Goal: Task Accomplishment & Management: Complete application form

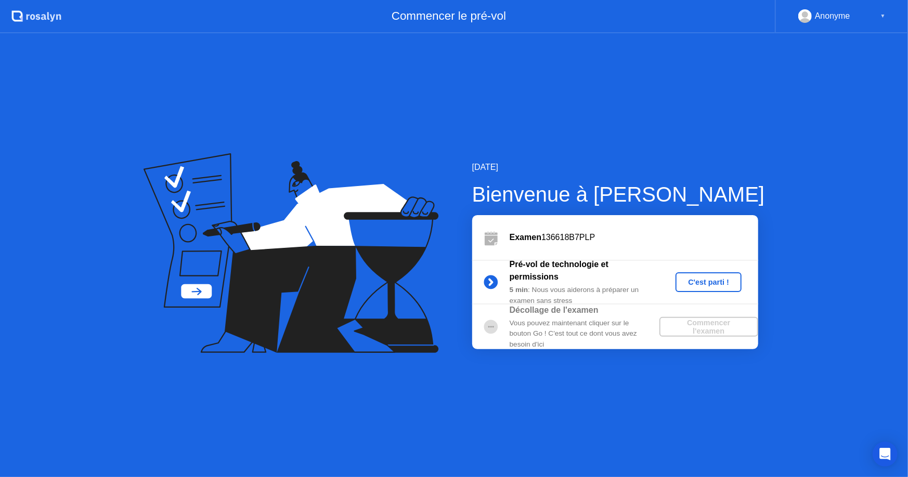
click at [703, 286] on div "C'est parti !" at bounding box center [708, 282] width 58 height 8
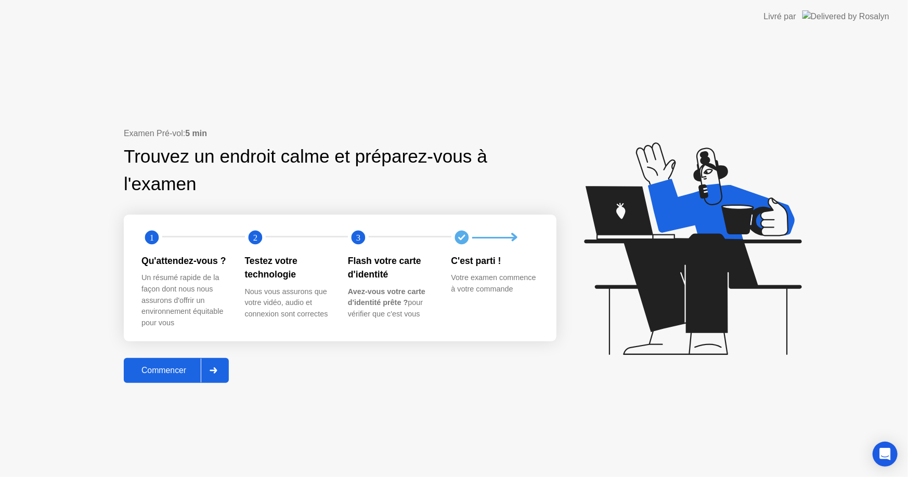
click at [171, 375] on div "Commencer" at bounding box center [164, 370] width 74 height 9
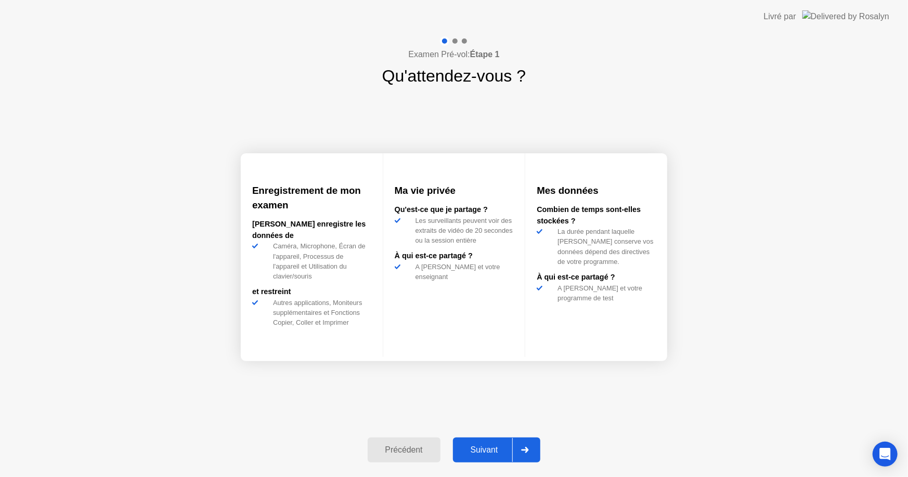
click at [487, 454] on div "Suivant" at bounding box center [484, 450] width 57 height 9
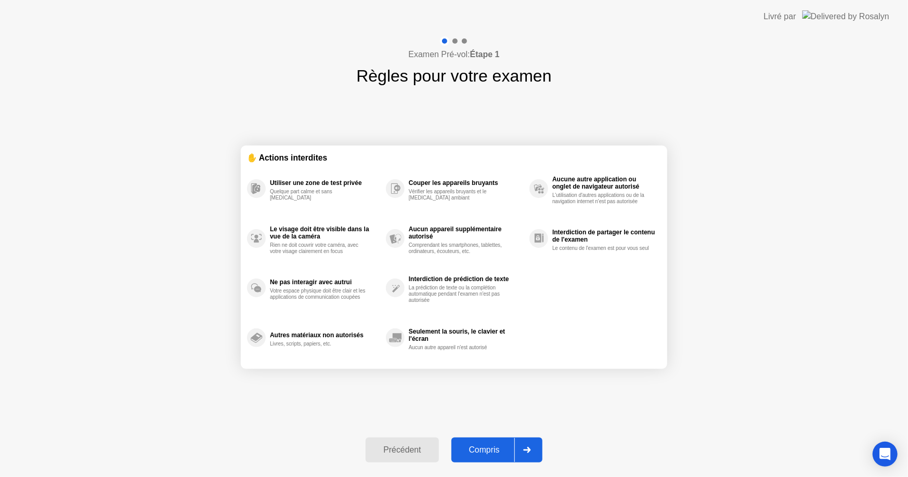
click at [483, 447] on div "Compris" at bounding box center [484, 450] width 60 height 9
select select "**********"
select select "*******"
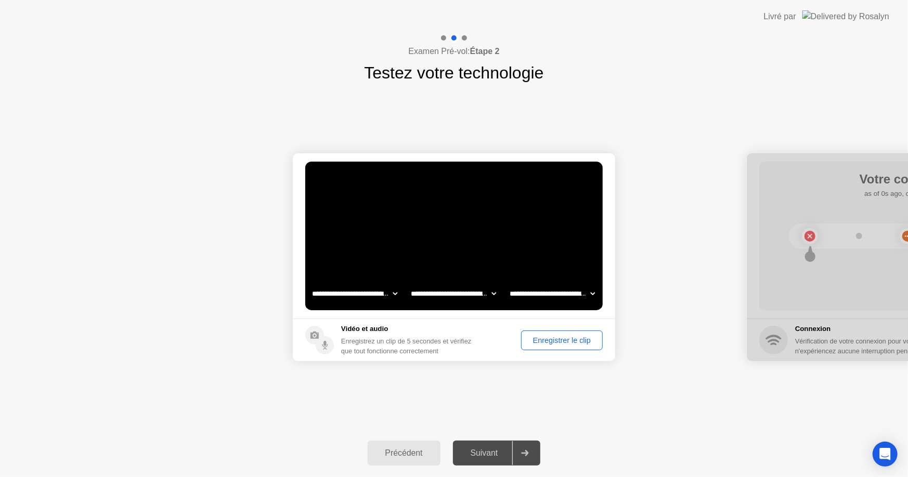
click at [567, 336] on div "Enregistrer le clip" at bounding box center [562, 340] width 74 height 8
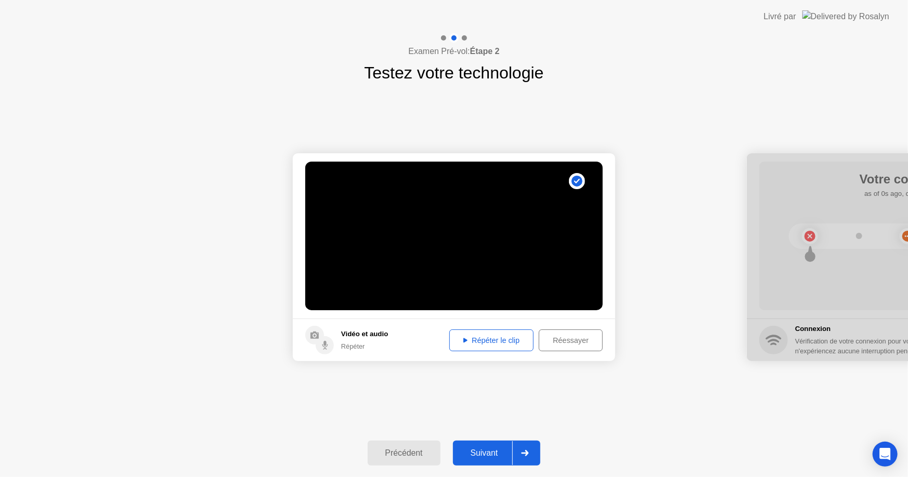
click at [495, 343] on div "Répéter le clip" at bounding box center [491, 340] width 77 height 8
click at [492, 453] on div "Suivant" at bounding box center [484, 453] width 57 height 9
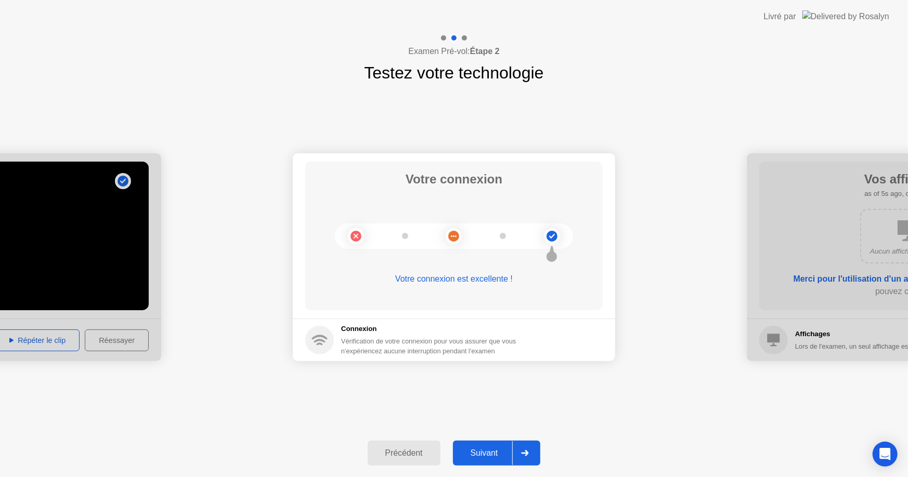
click at [494, 454] on div "Suivant" at bounding box center [484, 453] width 57 height 9
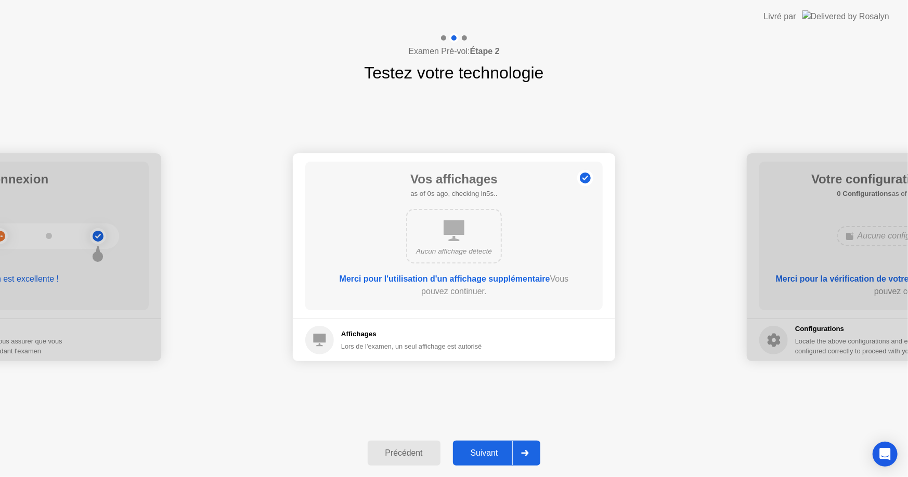
click at [494, 454] on div "Suivant" at bounding box center [484, 453] width 57 height 9
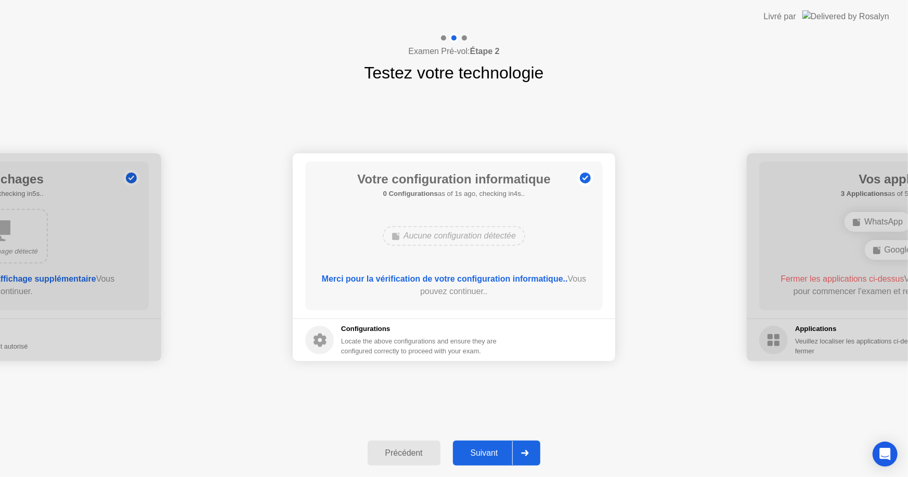
click at [494, 454] on div "Suivant" at bounding box center [484, 453] width 57 height 9
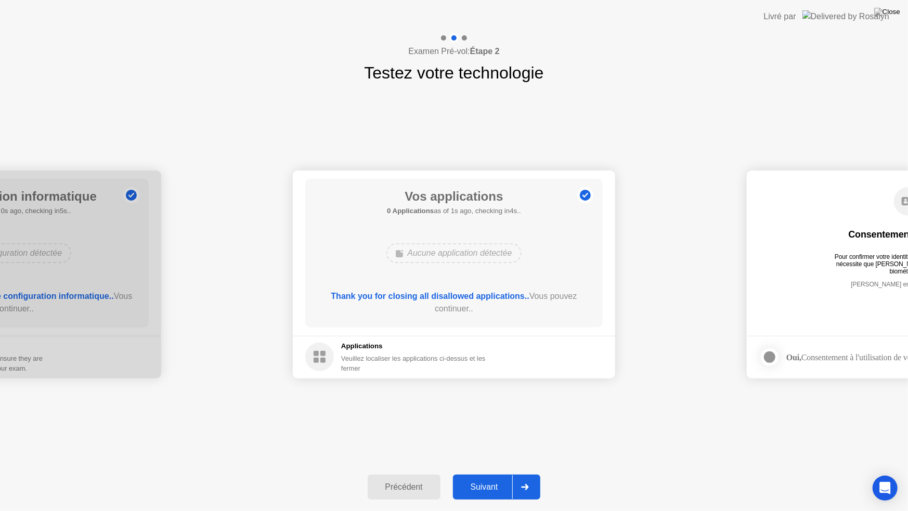
click at [485, 477] on div "Suivant" at bounding box center [484, 486] width 57 height 9
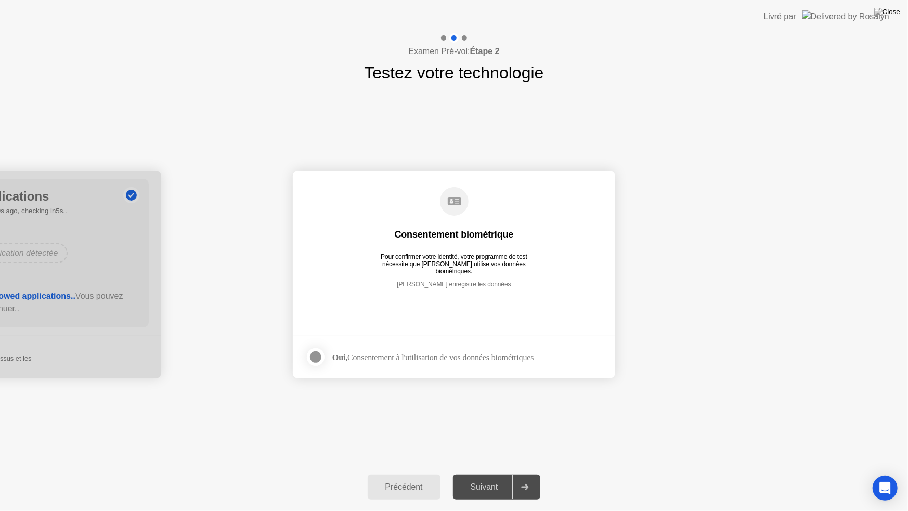
click at [317, 356] on div at bounding box center [315, 357] width 12 height 12
click at [487, 477] on div "Suivant" at bounding box center [484, 486] width 57 height 9
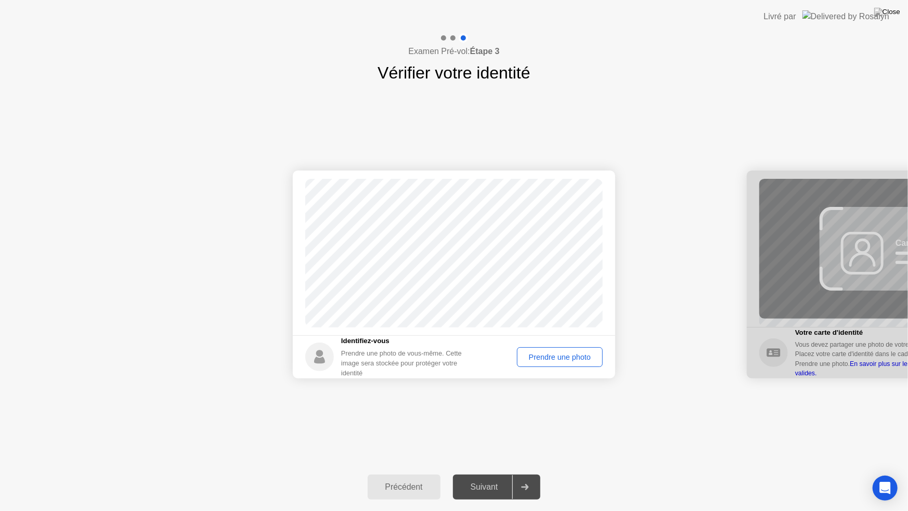
click at [556, 356] on div "Prendre une photo" at bounding box center [559, 357] width 79 height 8
click at [483, 477] on div "Suivant" at bounding box center [484, 486] width 57 height 9
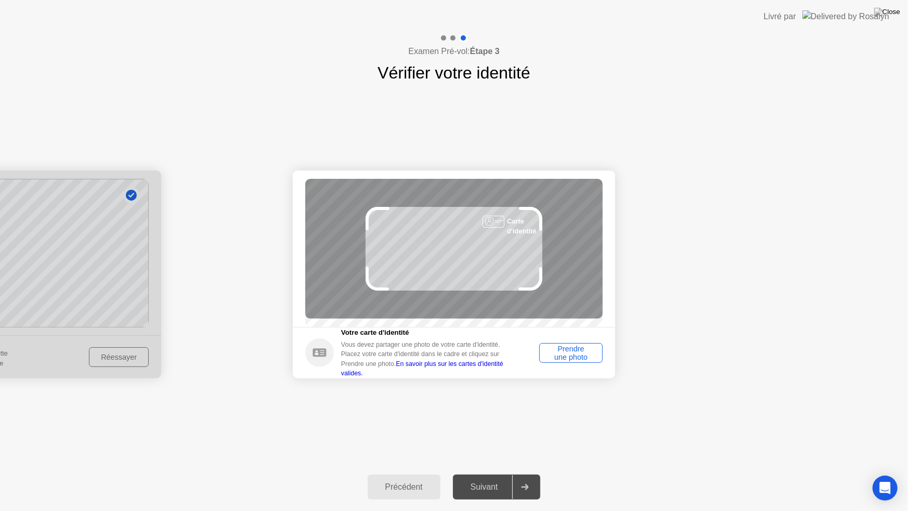
click at [571, 361] on div "Prendre une photo" at bounding box center [571, 353] width 56 height 17
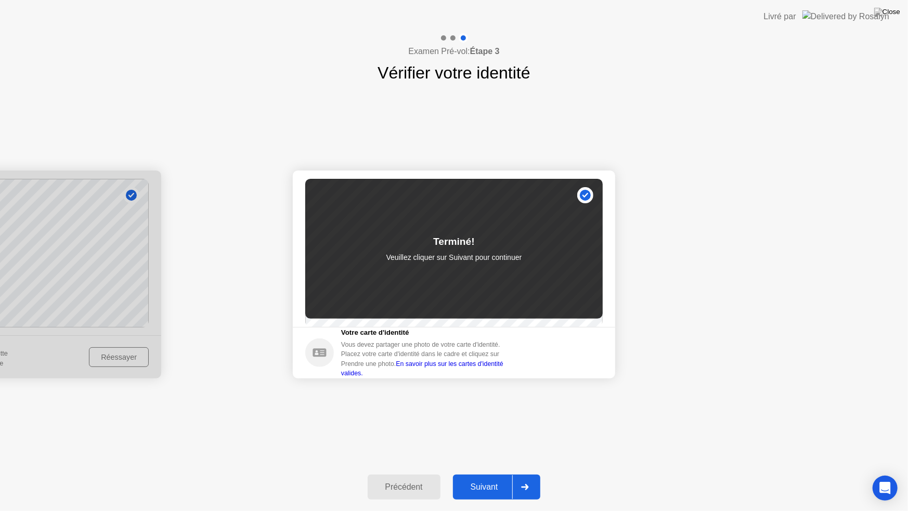
click at [491, 477] on div "Suivant" at bounding box center [484, 486] width 57 height 9
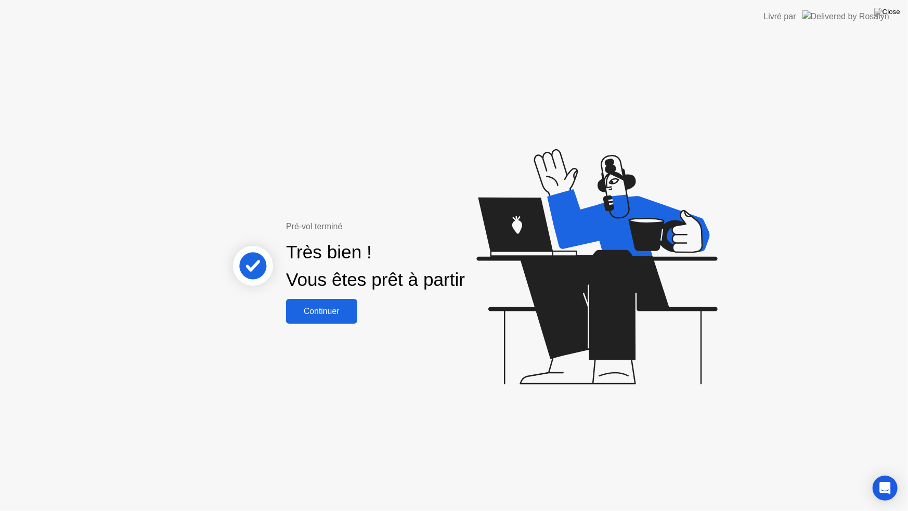
click at [323, 316] on div "Continuer" at bounding box center [321, 311] width 65 height 9
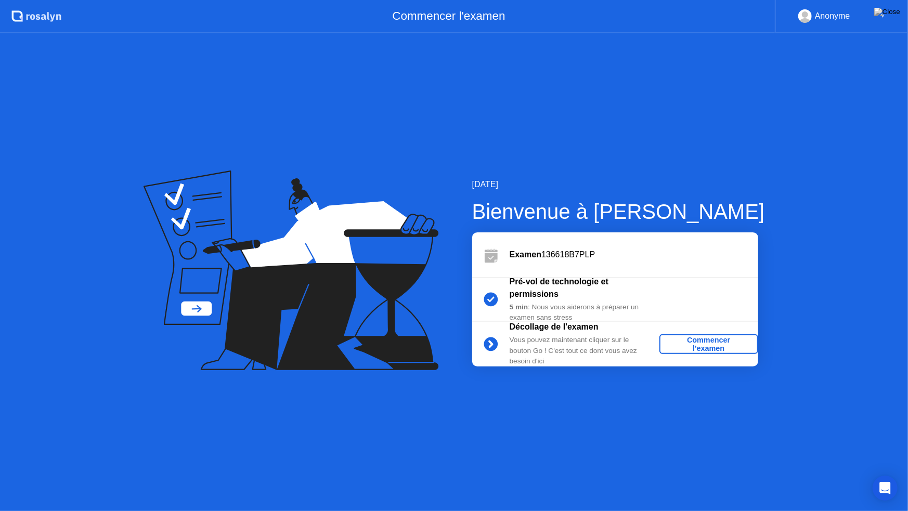
click at [716, 336] on div "Commencer l'examen" at bounding box center [708, 344] width 90 height 17
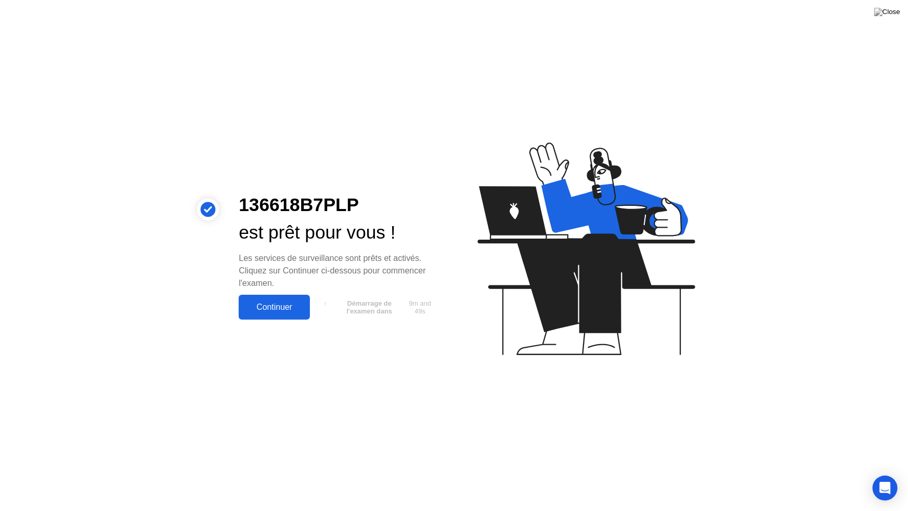
click at [267, 308] on div "Continuer" at bounding box center [274, 307] width 65 height 9
